Goal: Navigation & Orientation: Understand site structure

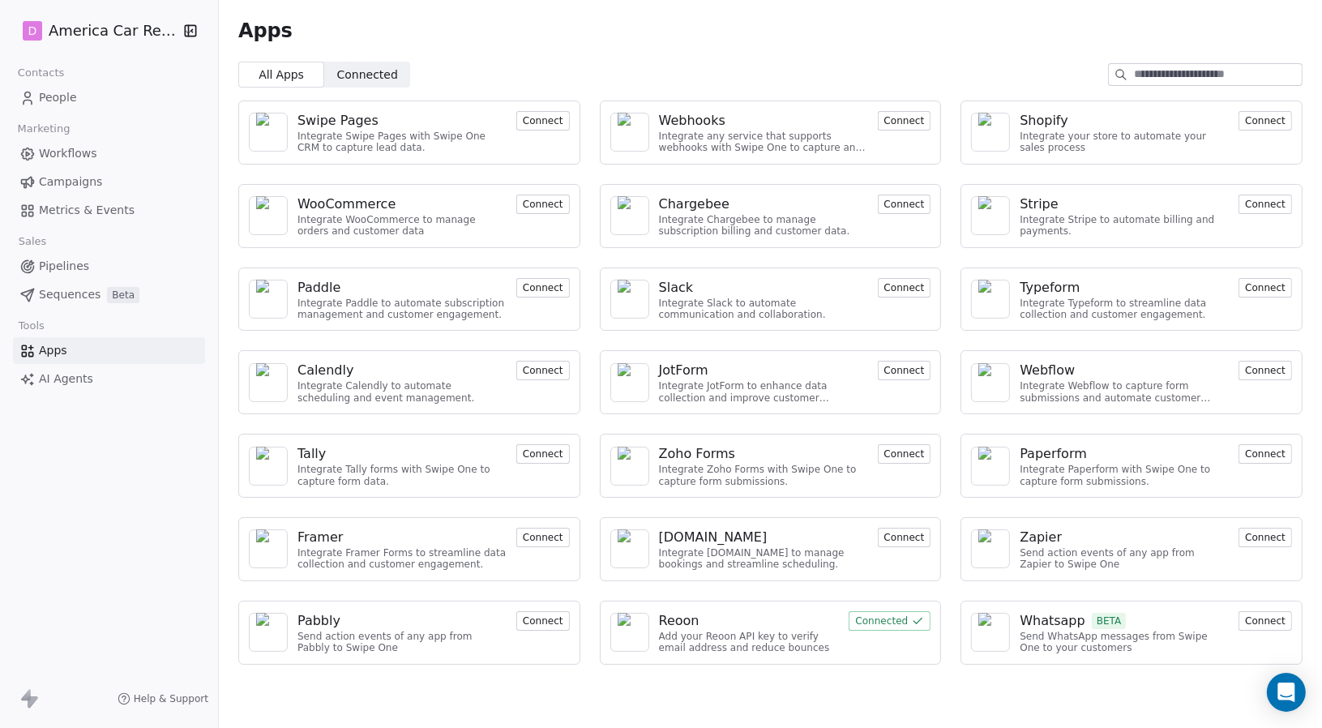
click at [641, 462] on img at bounding box center [630, 466] width 24 height 39
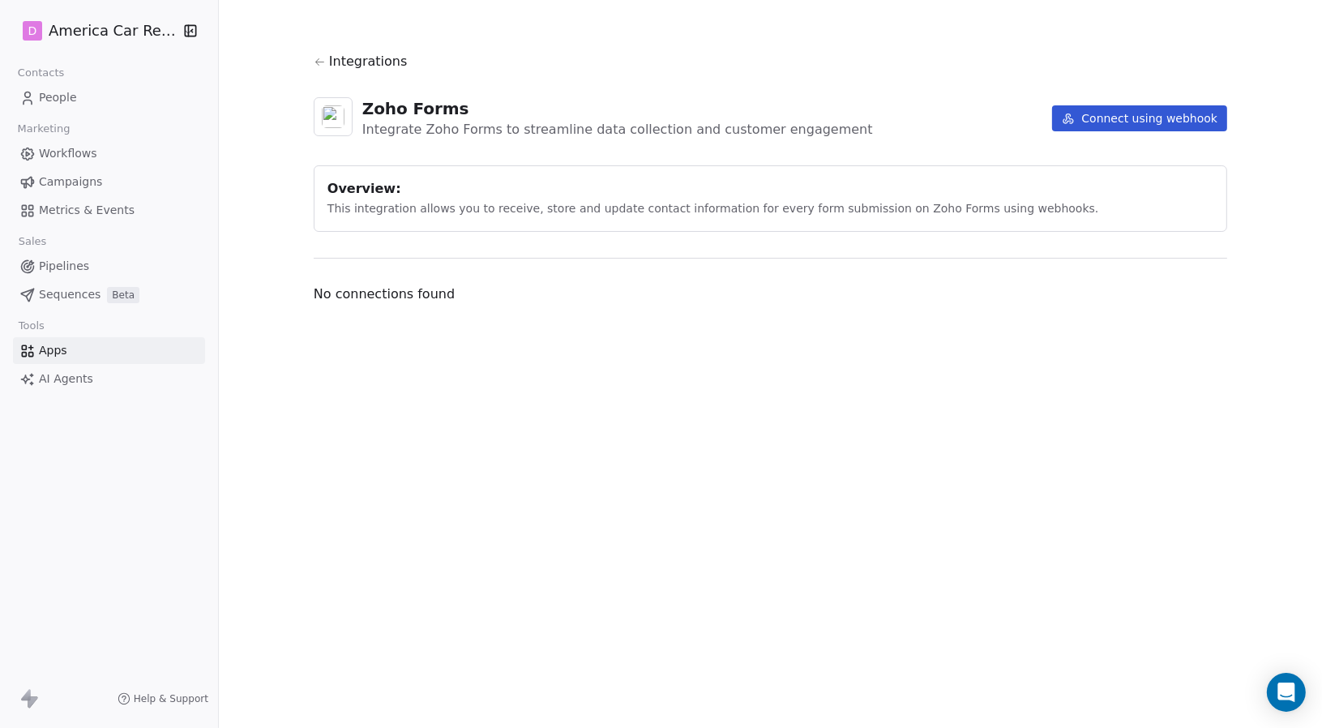
click at [1229, 65] on section "Integrations Zoho Forms Integrate Zoho Forms to streamline data collection and …" at bounding box center [770, 178] width 991 height 356
click at [319, 56] on icon at bounding box center [320, 62] width 12 height 12
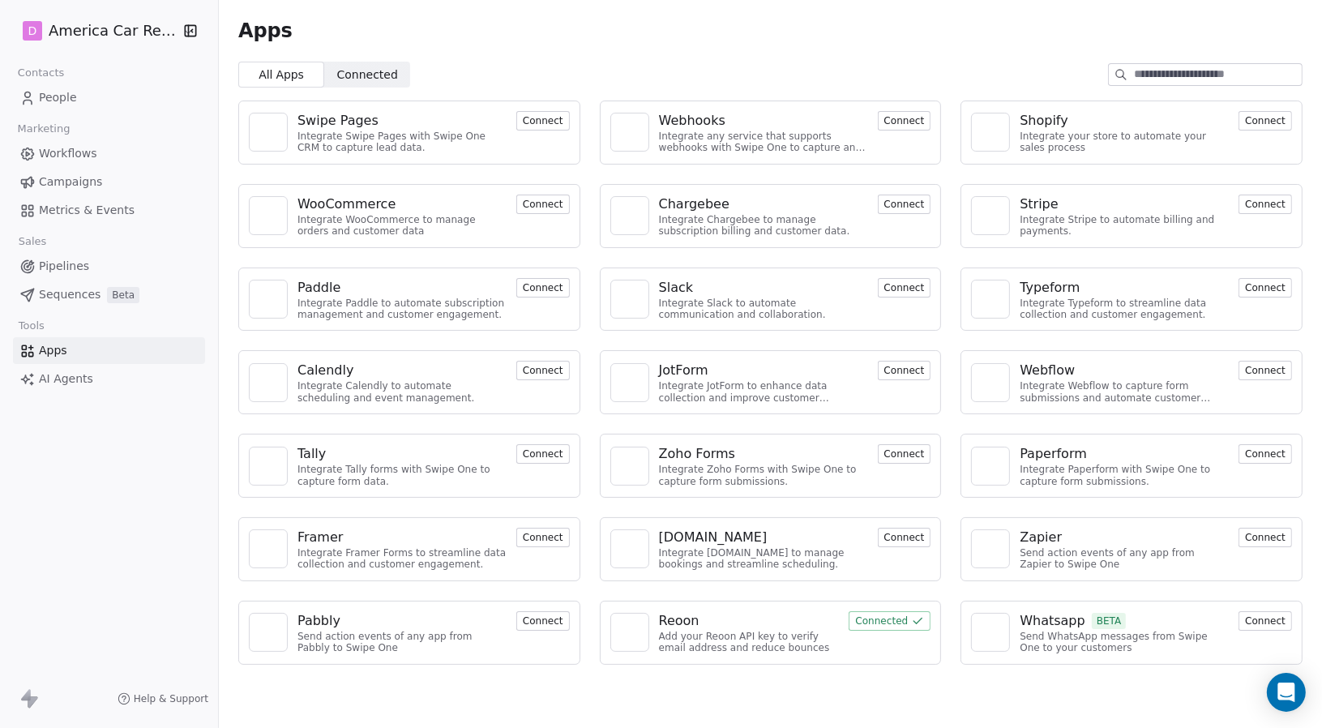
click at [272, 131] on img at bounding box center [268, 132] width 24 height 24
click at [638, 134] on img at bounding box center [630, 132] width 24 height 39
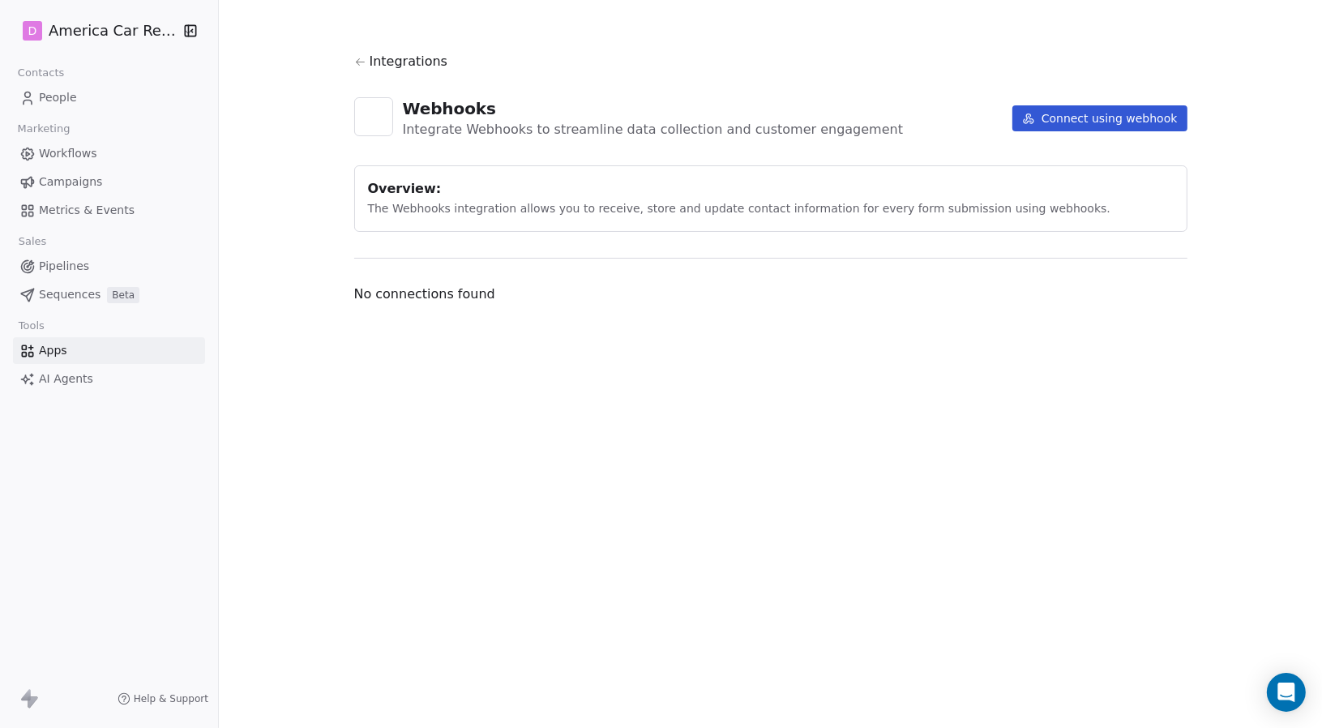
click at [43, 271] on span "Pipelines" at bounding box center [64, 266] width 50 height 17
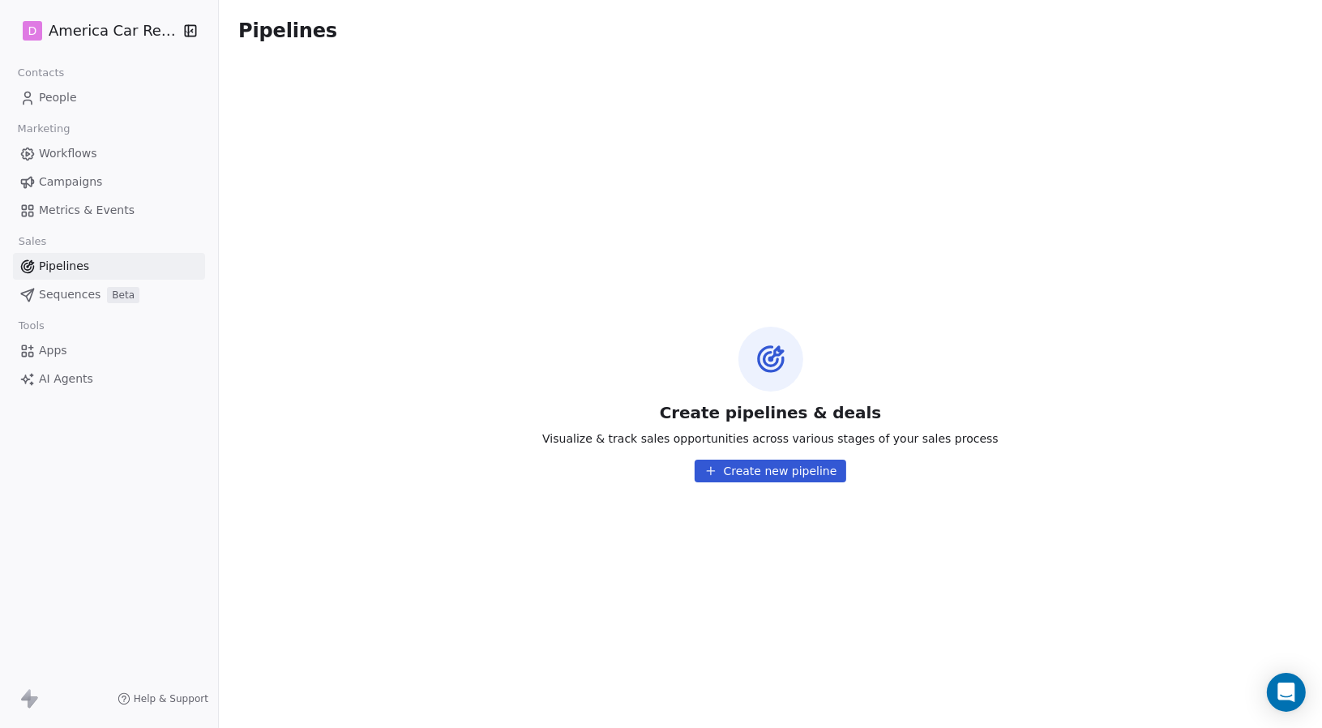
click at [71, 296] on span "Sequences" at bounding box center [70, 294] width 62 height 17
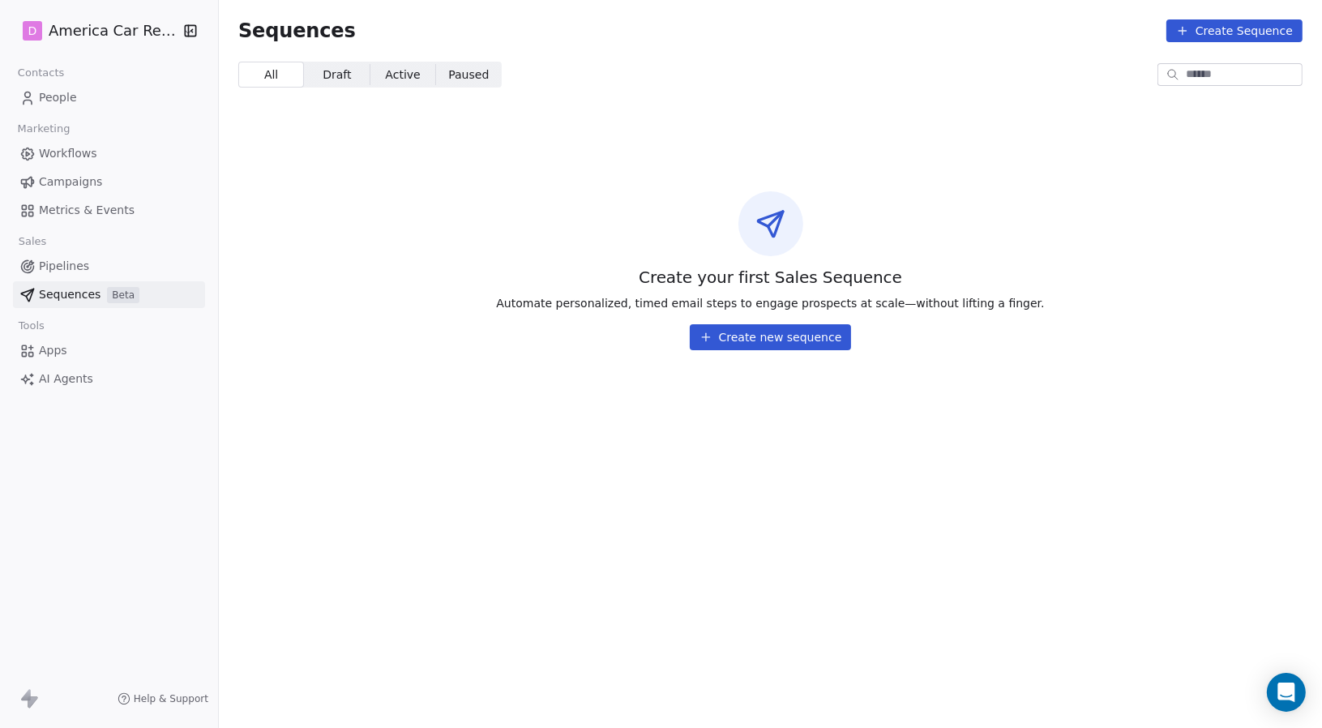
click at [332, 73] on span "Draft" at bounding box center [337, 74] width 28 height 17
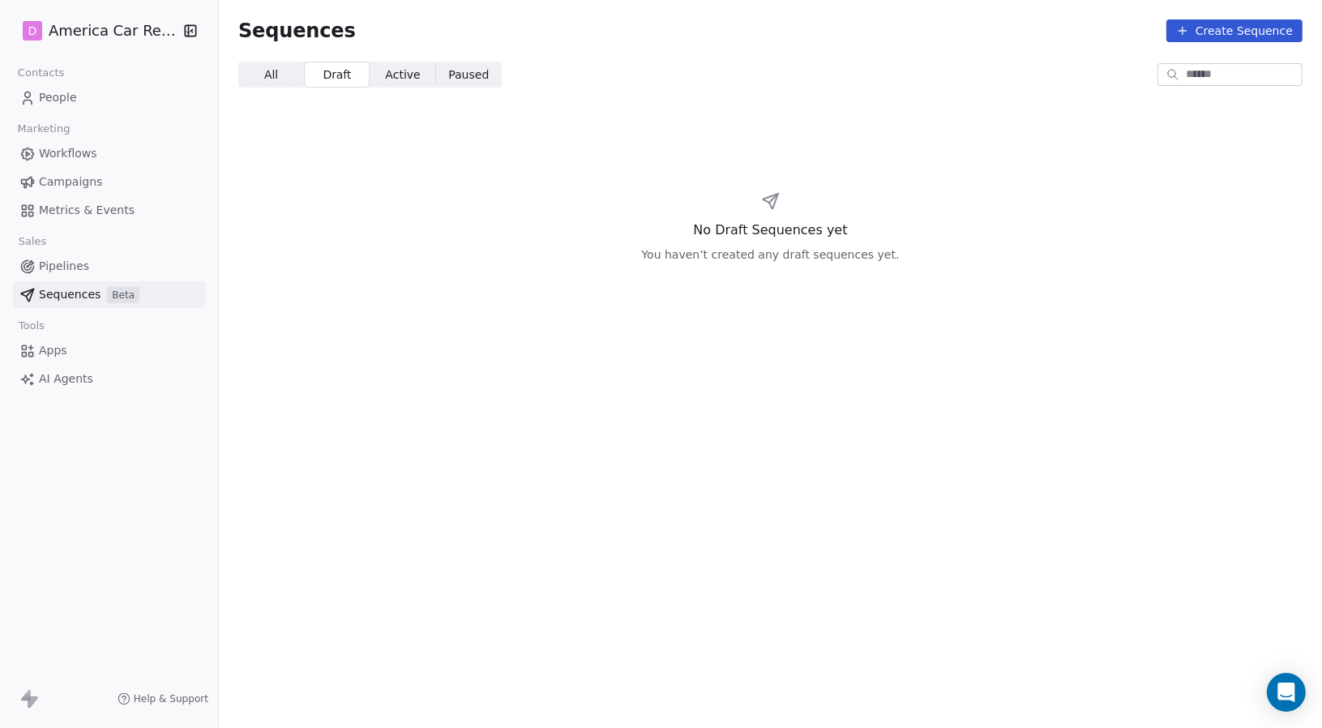
click at [403, 75] on span "Active" at bounding box center [402, 74] width 35 height 17
click at [477, 75] on span "Paused Paused" at bounding box center [469, 75] width 66 height 26
click at [51, 95] on span "People" at bounding box center [58, 97] width 38 height 17
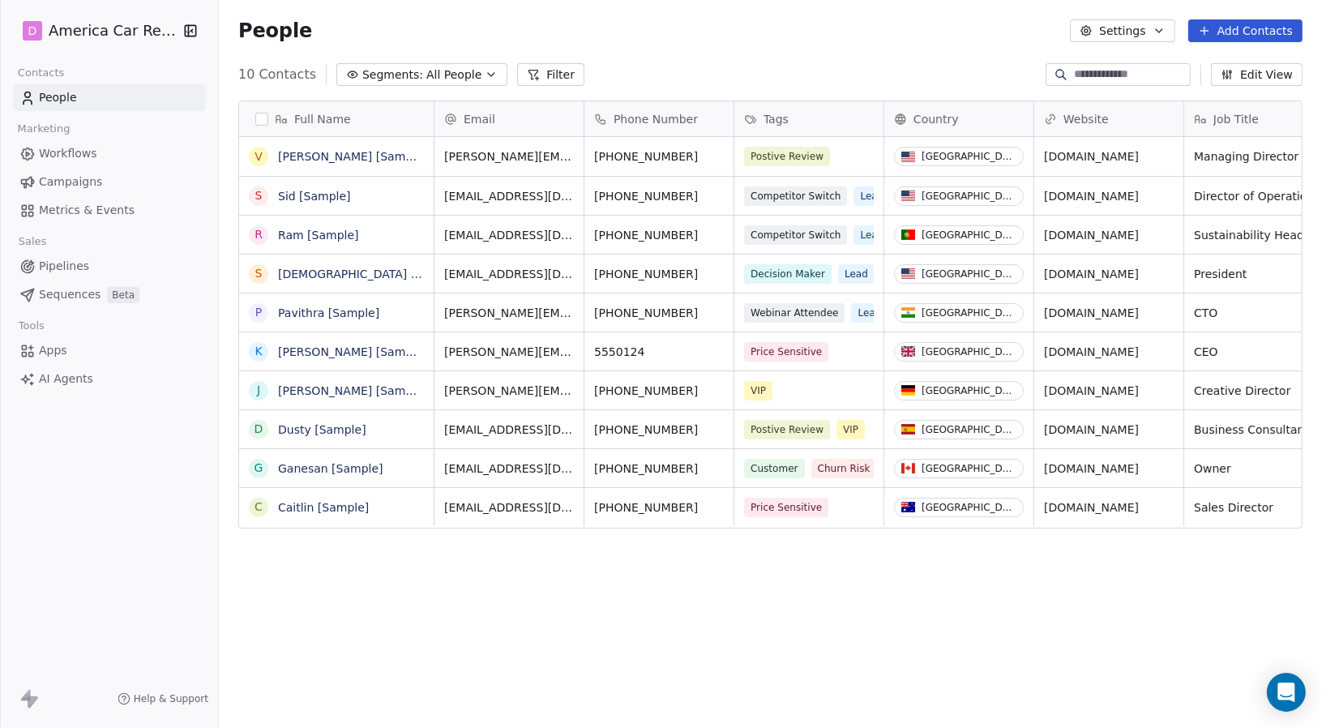
click at [72, 148] on span "Workflows" at bounding box center [68, 153] width 58 height 17
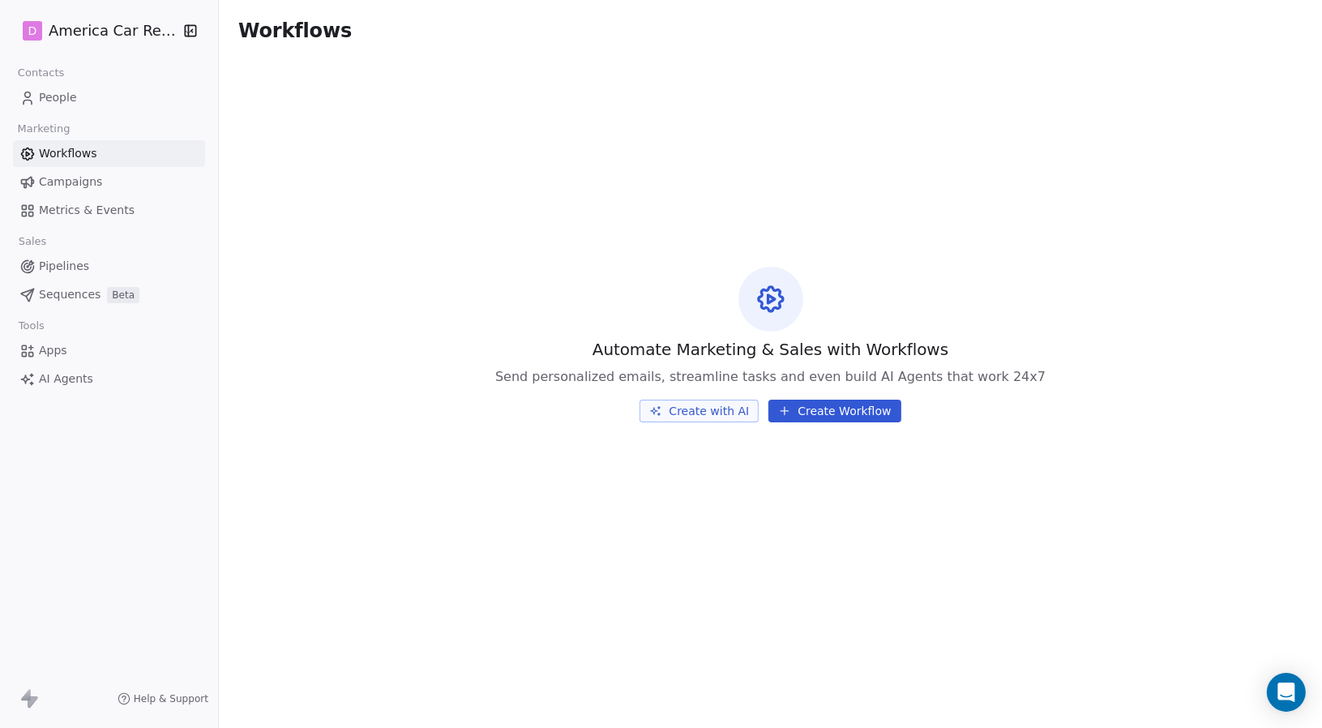
click at [83, 180] on span "Campaigns" at bounding box center [70, 181] width 63 height 17
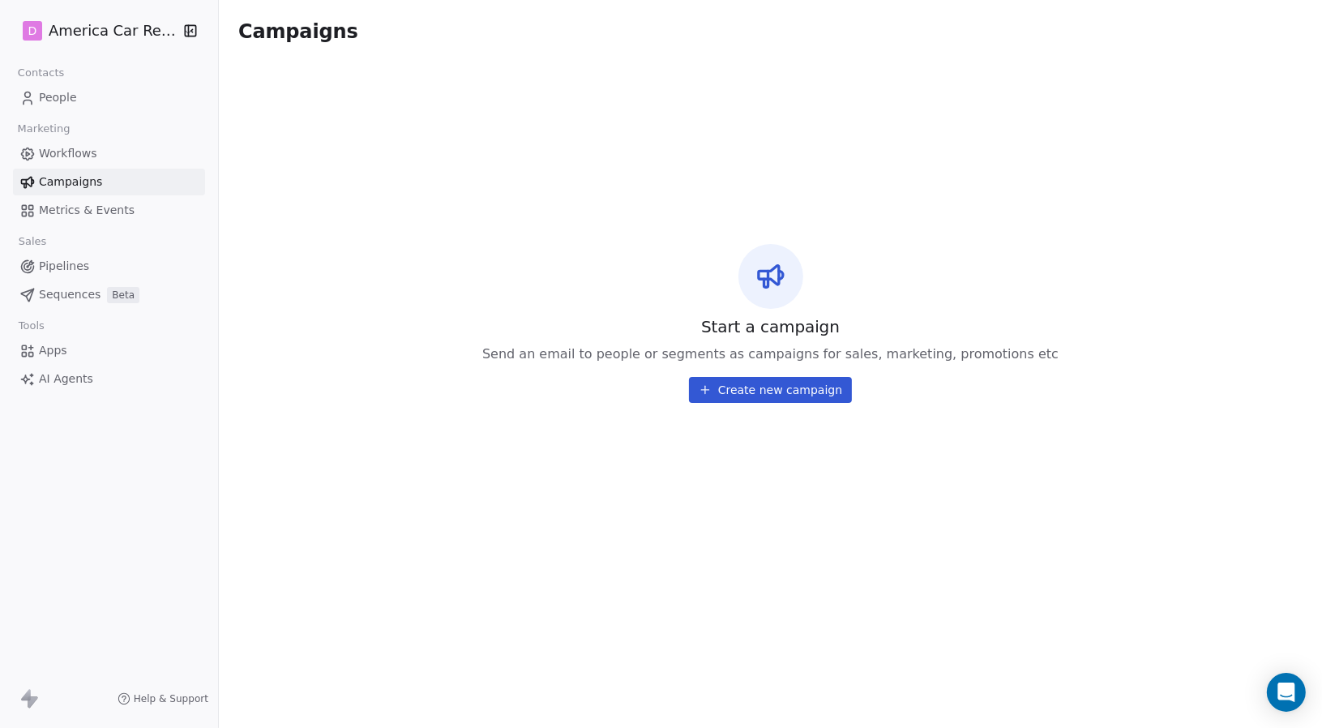
click at [88, 210] on span "Metrics & Events" at bounding box center [87, 210] width 96 height 17
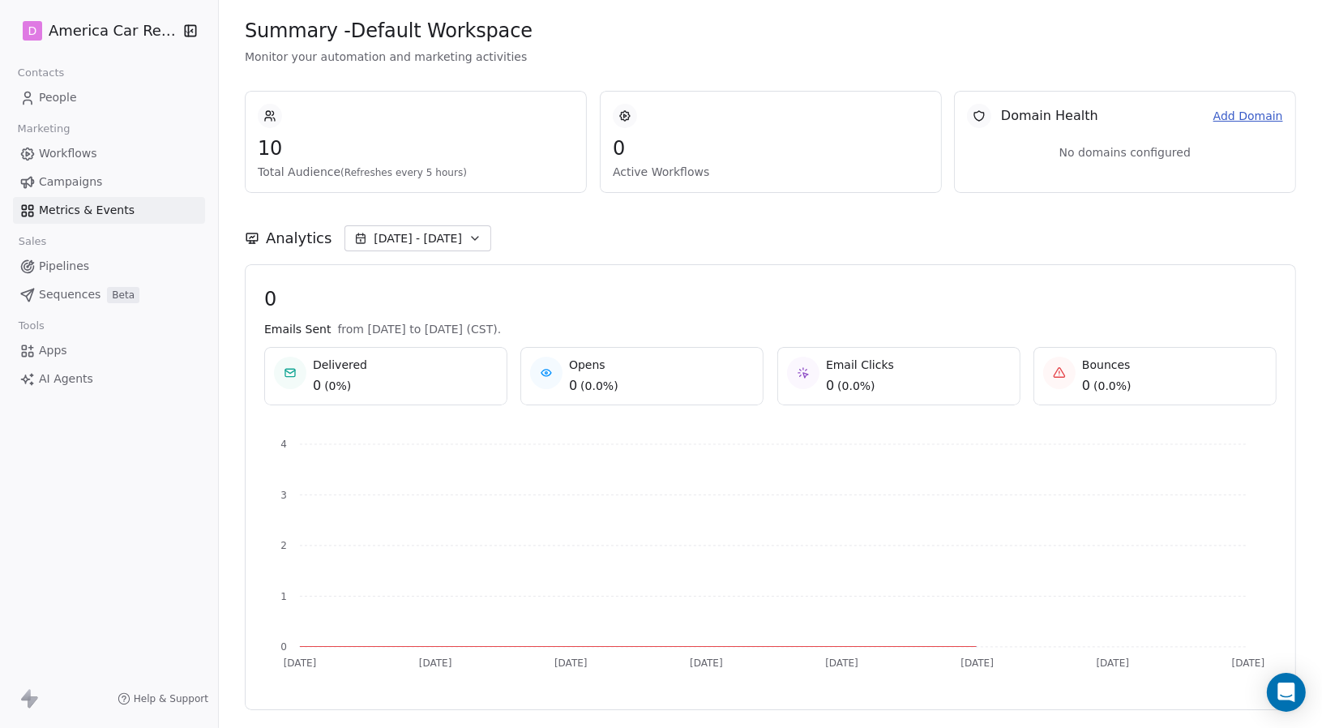
click at [68, 271] on span "Pipelines" at bounding box center [64, 266] width 50 height 17
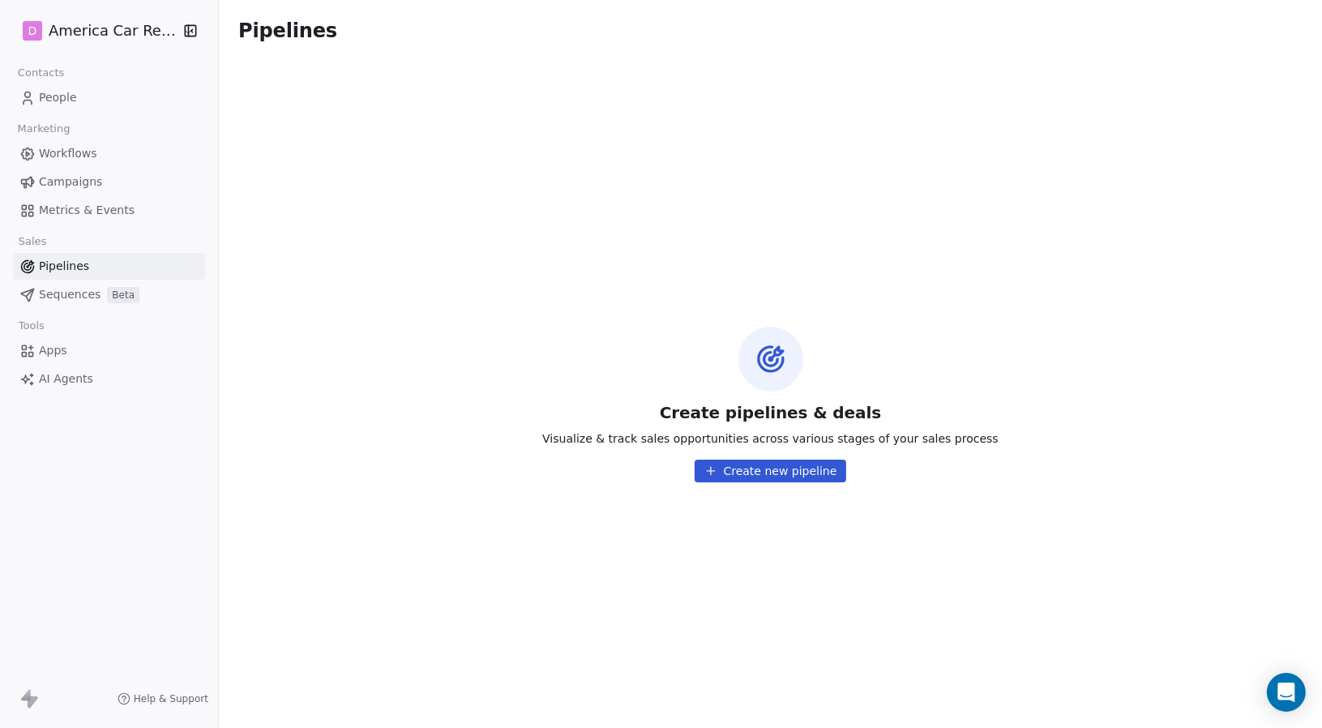
click at [69, 295] on span "Sequences" at bounding box center [70, 294] width 62 height 17
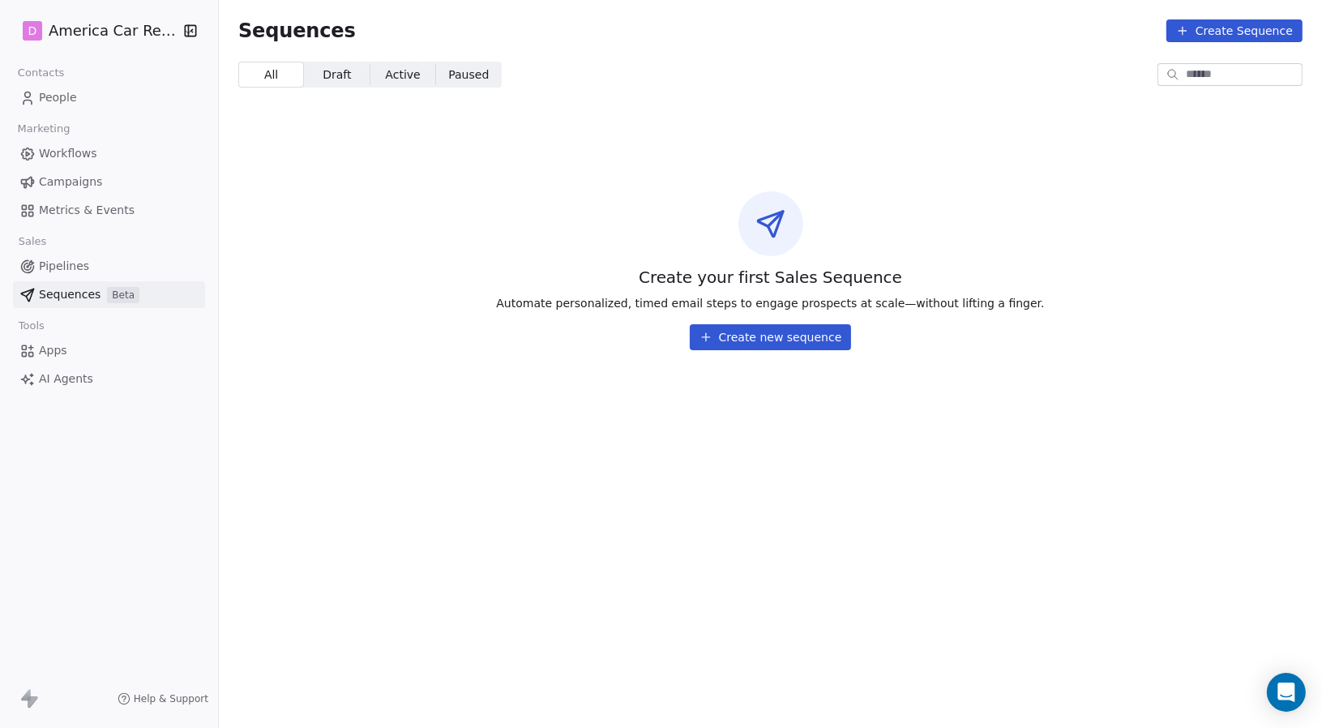
click at [61, 350] on span "Apps" at bounding box center [53, 350] width 28 height 17
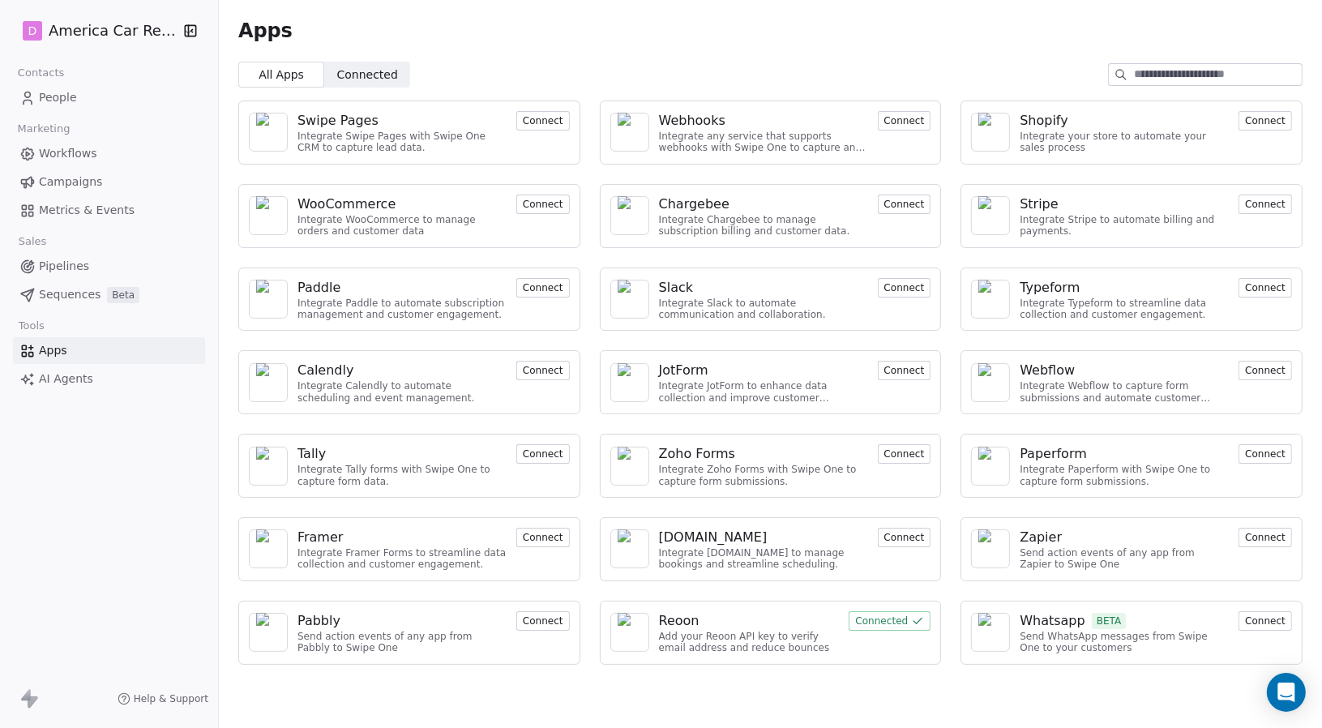
click at [78, 381] on span "AI Agents" at bounding box center [66, 378] width 54 height 17
